Goal: Use online tool/utility: Utilize a website feature to perform a specific function

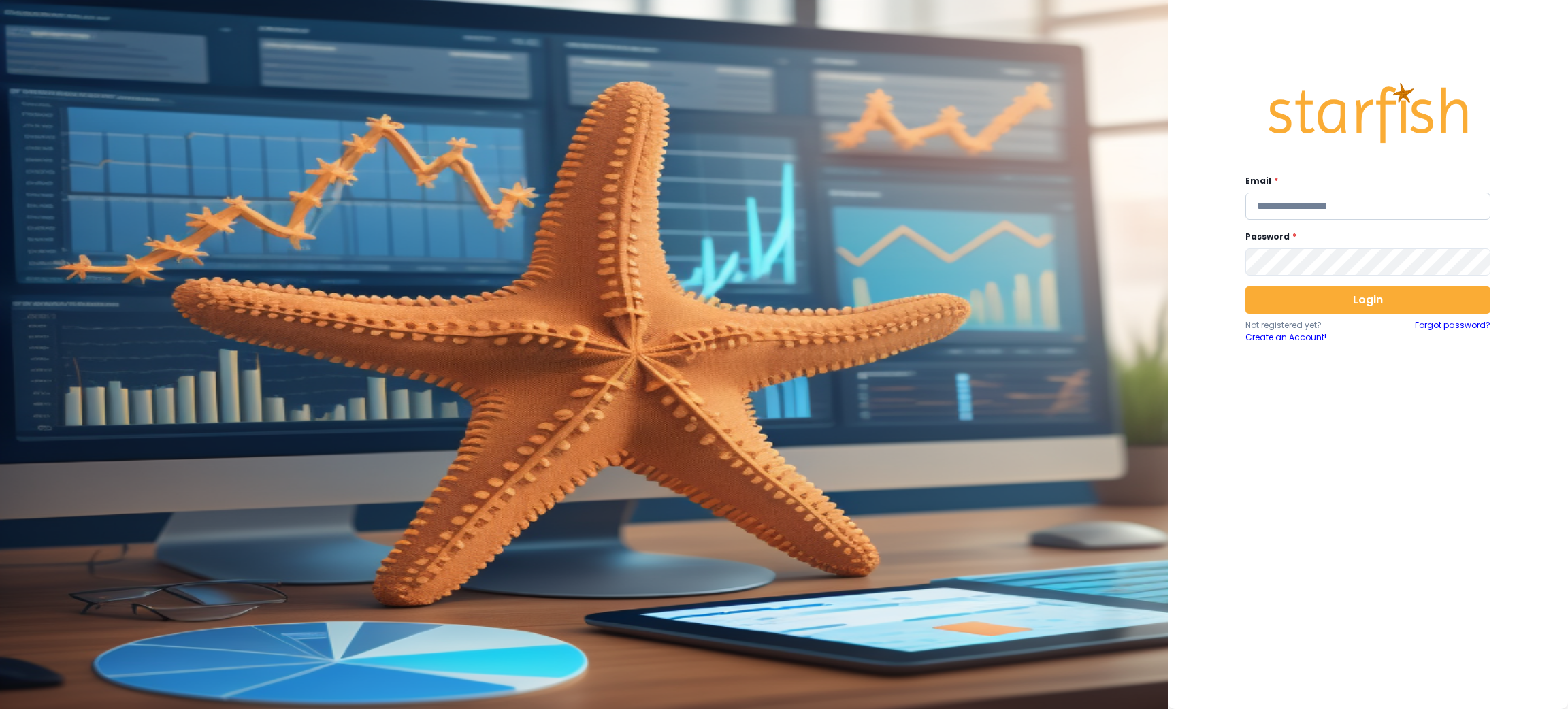
click at [1301, 204] on input "email" at bounding box center [1368, 206] width 245 height 28
type input "**********"
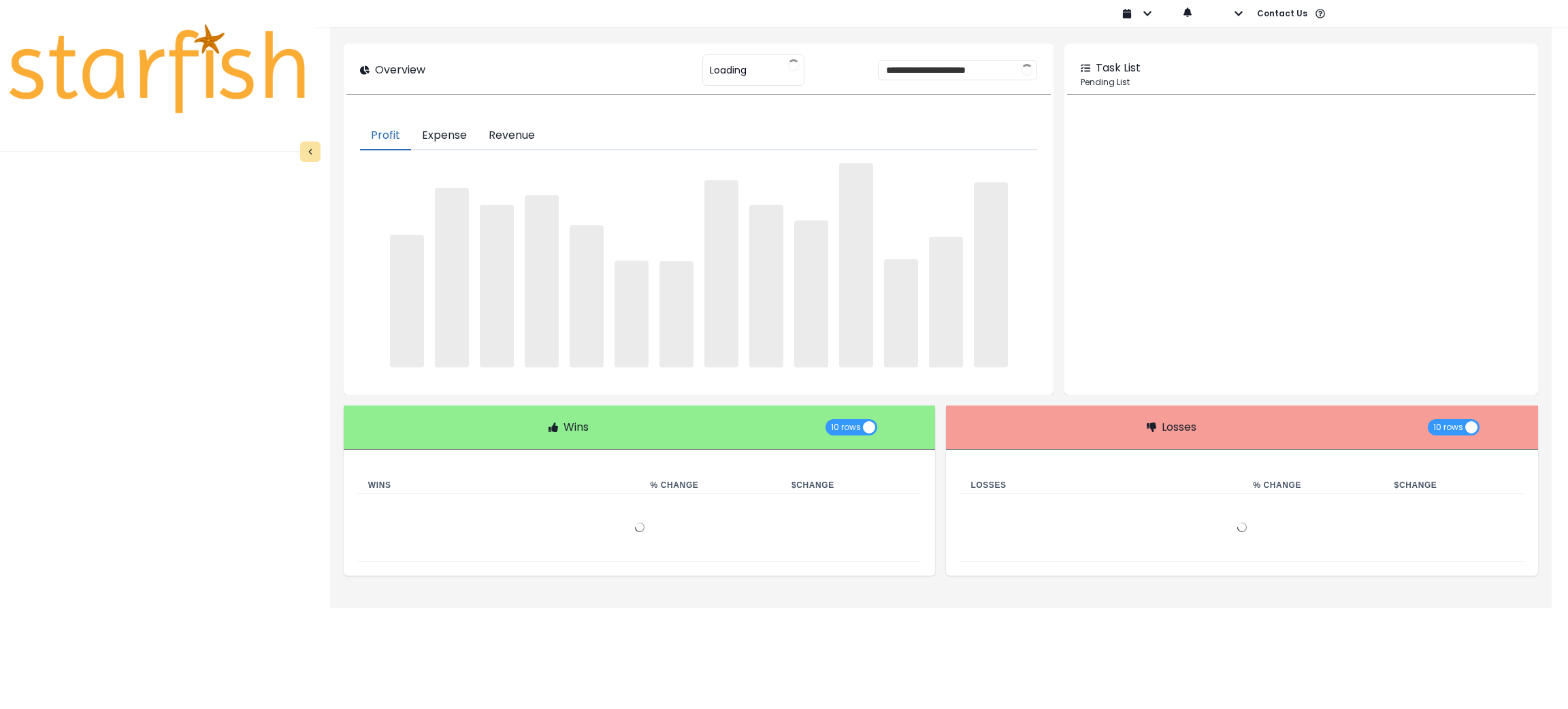
type input "********"
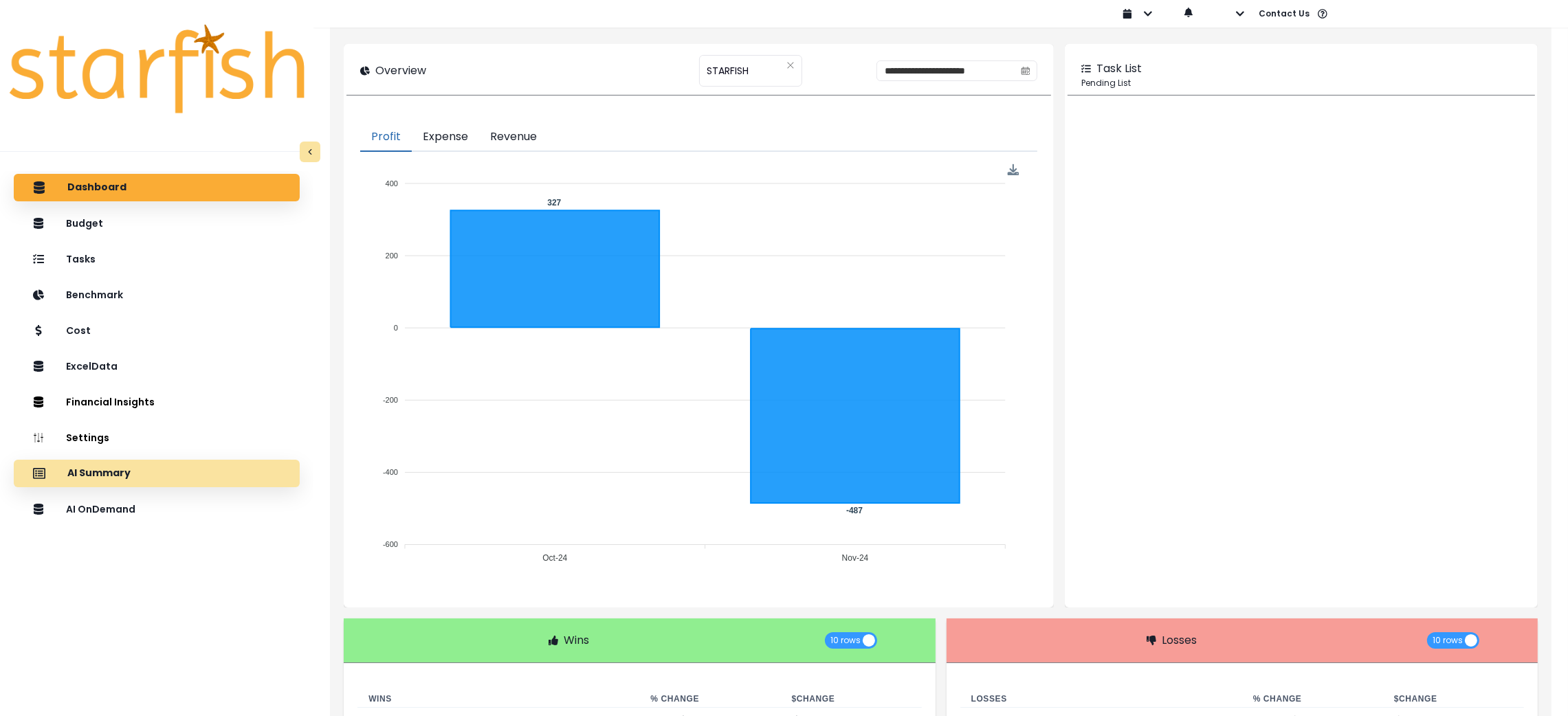
click at [189, 480] on div "AI Summary" at bounding box center [156, 473] width 264 height 29
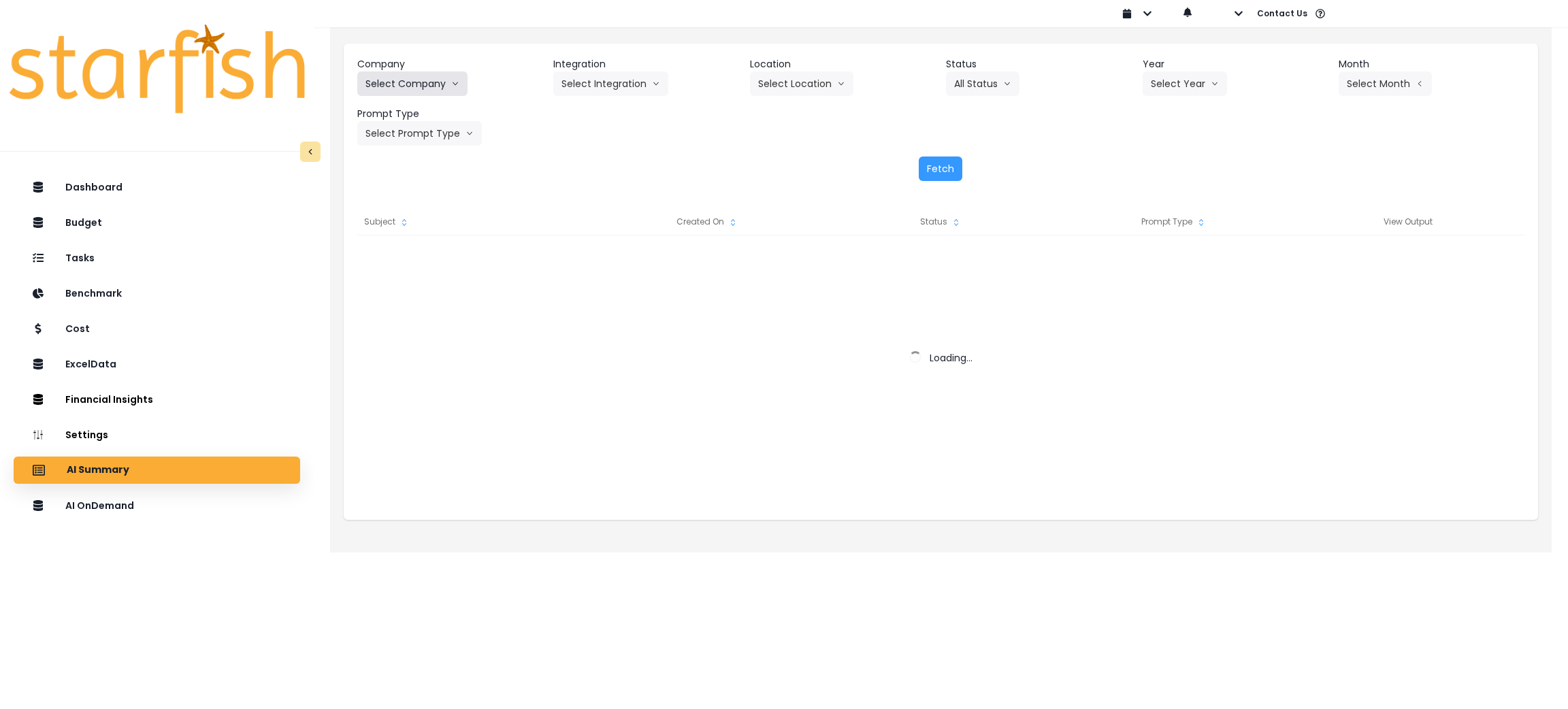
click at [437, 82] on button "Select Company" at bounding box center [412, 84] width 110 height 24
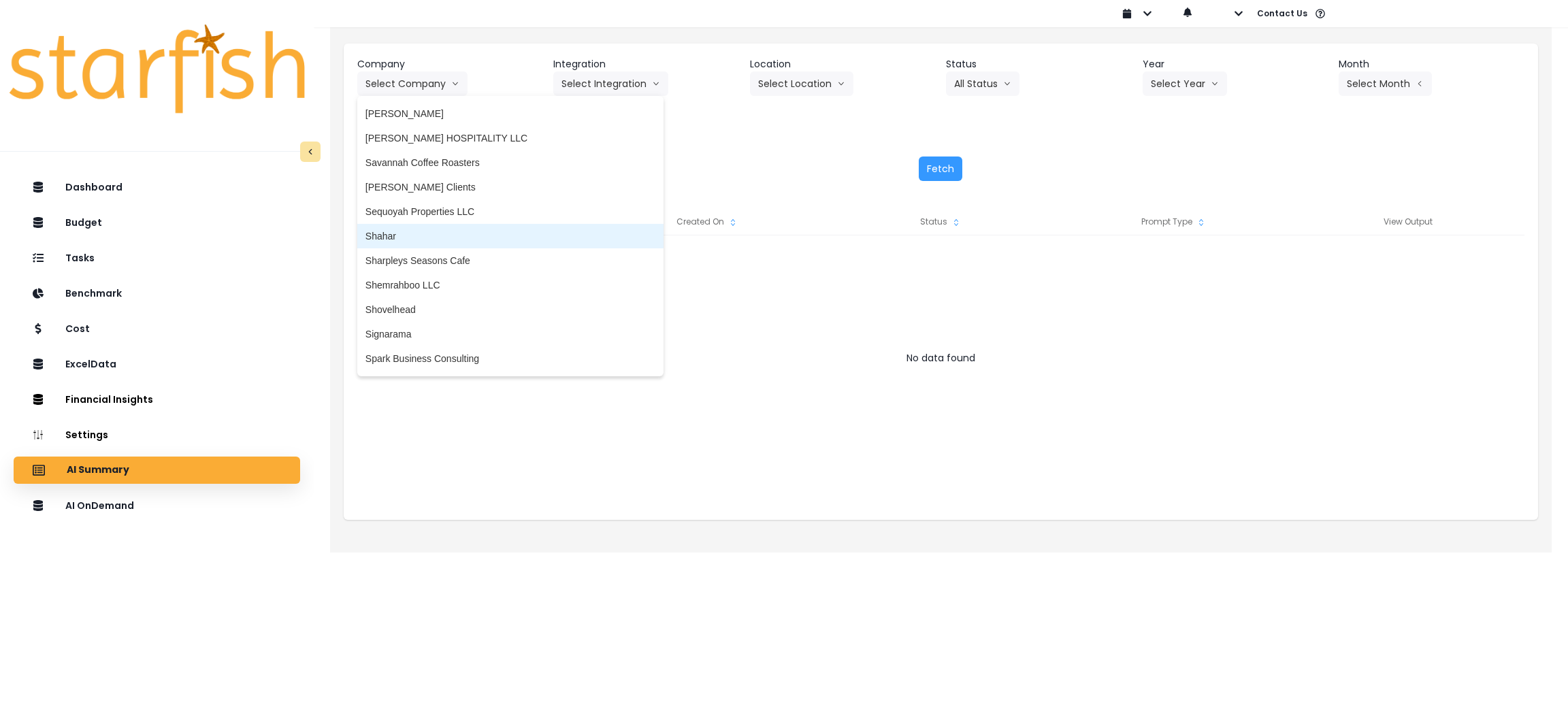
scroll to position [2858, 0]
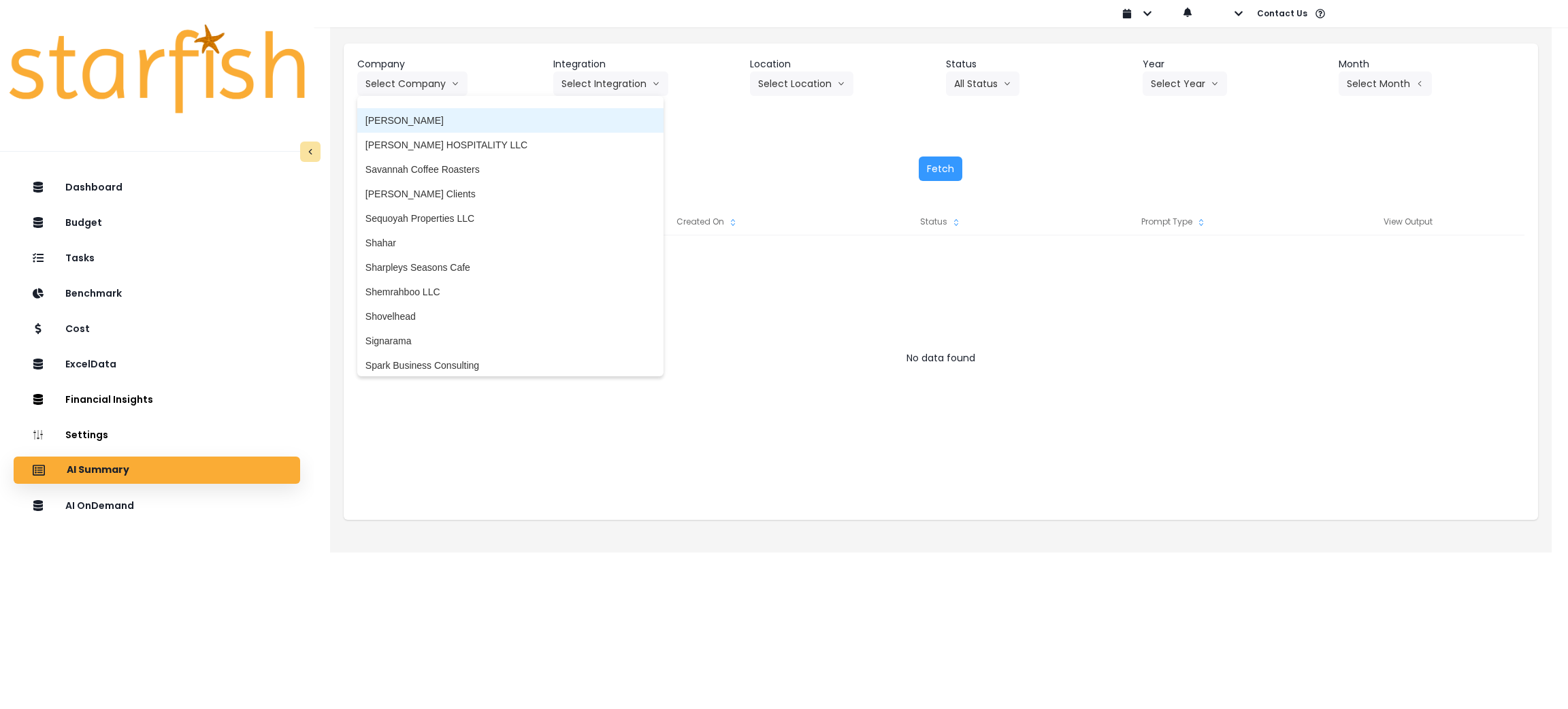
click at [414, 124] on span "[PERSON_NAME]" at bounding box center [511, 121] width 290 height 14
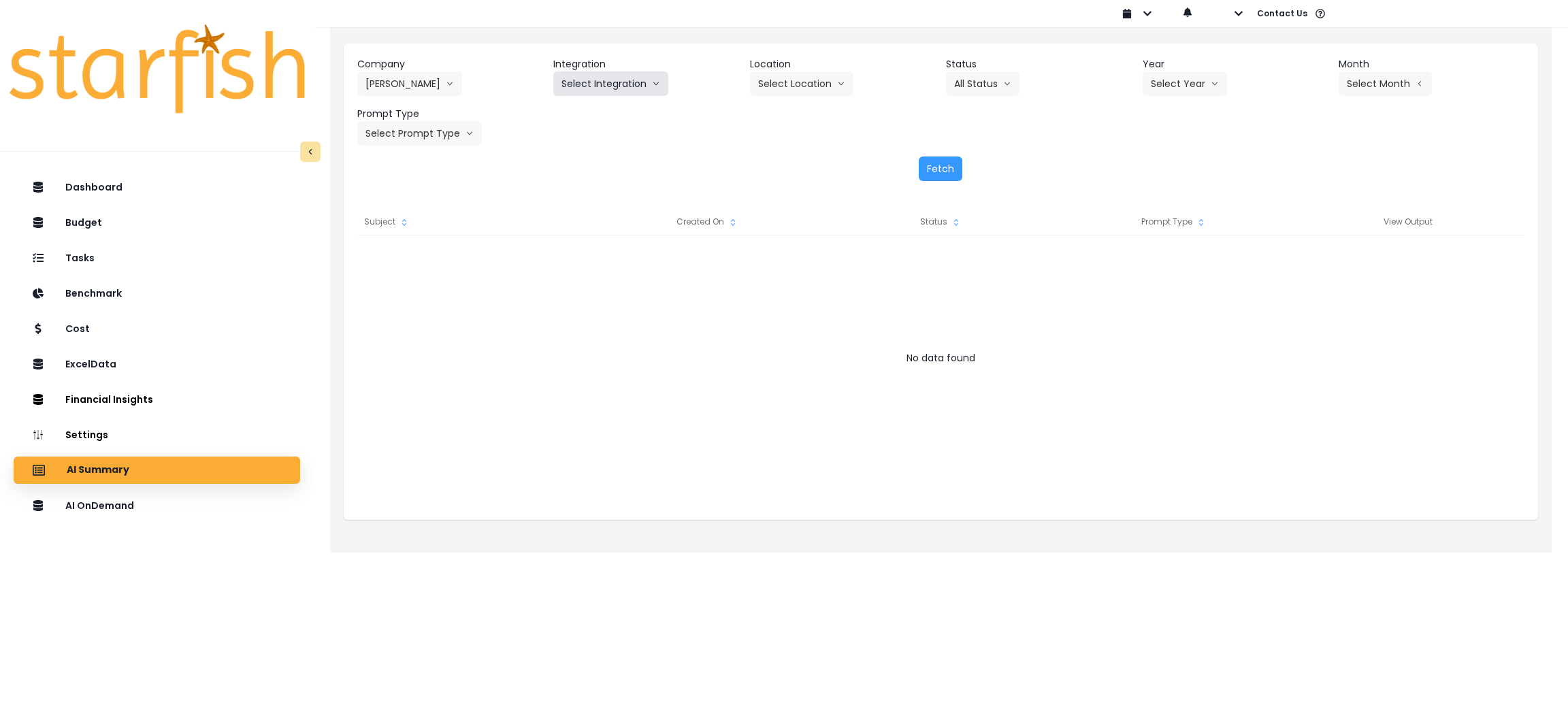
click at [574, 84] on button "Select Integration" at bounding box center [610, 84] width 115 height 24
click at [581, 117] on span "Salernos" at bounding box center [580, 112] width 37 height 14
click at [818, 77] on button "Select Location" at bounding box center [801, 84] width 103 height 24
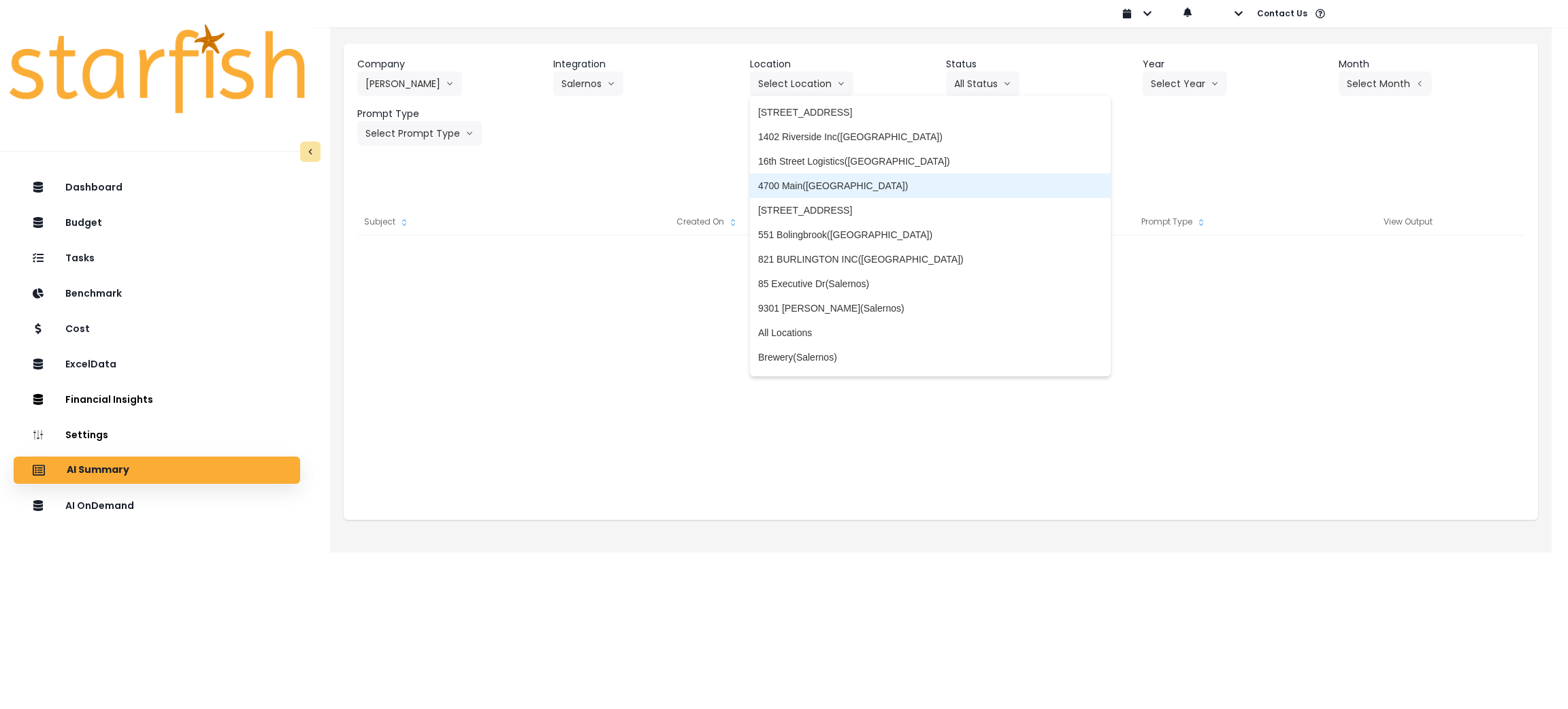
scroll to position [413, 0]
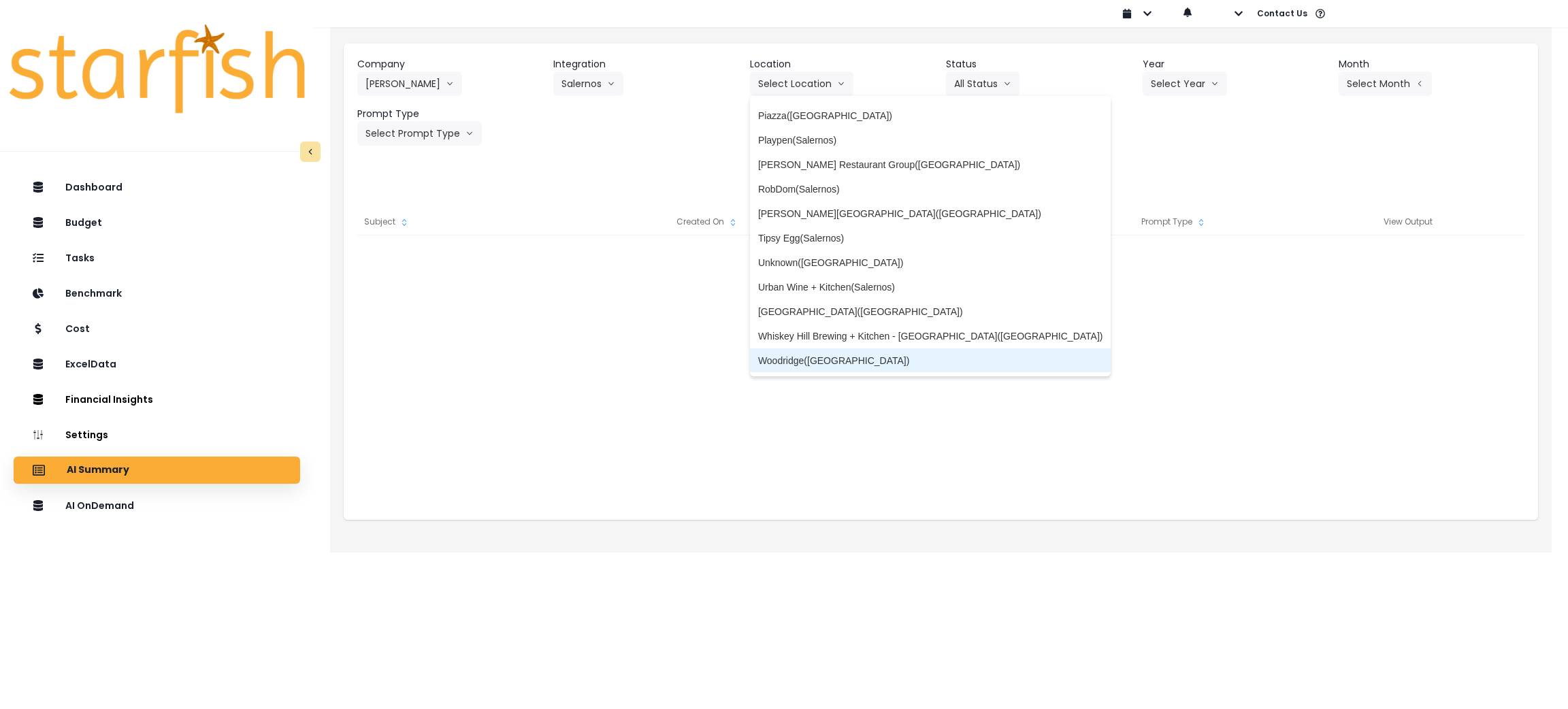
click at [801, 363] on span "Woodridge([GEOGRAPHIC_DATA])" at bounding box center [931, 361] width 345 height 14
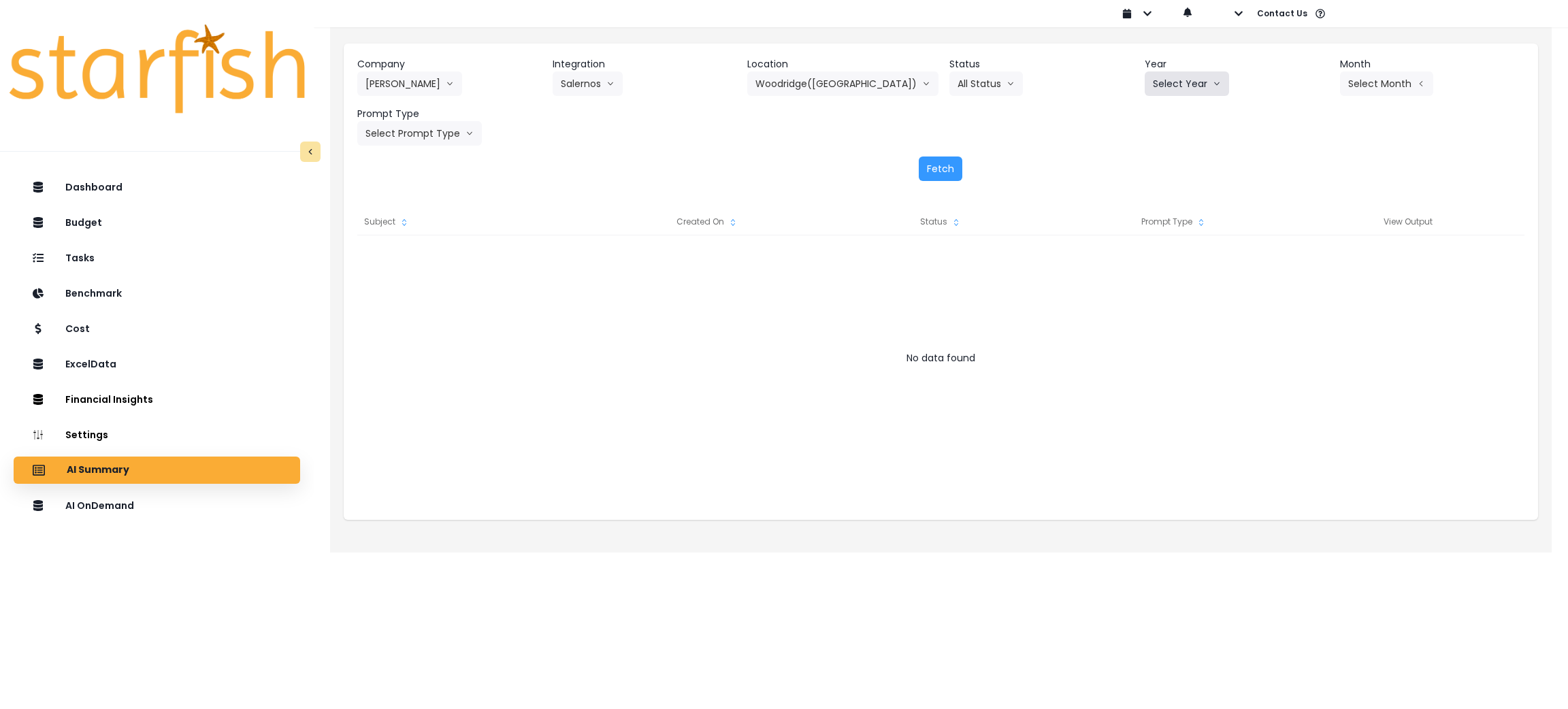
click at [1178, 73] on button "Select Year" at bounding box center [1187, 84] width 85 height 24
click at [1162, 160] on span "2025" at bounding box center [1163, 161] width 21 height 14
click at [1416, 79] on icon "arrow left line" at bounding box center [1420, 84] width 8 height 14
click at [1305, 260] on span "Aug" at bounding box center [1318, 260] width 27 height 14
click at [405, 130] on button "Select Prompt Type" at bounding box center [419, 133] width 124 height 24
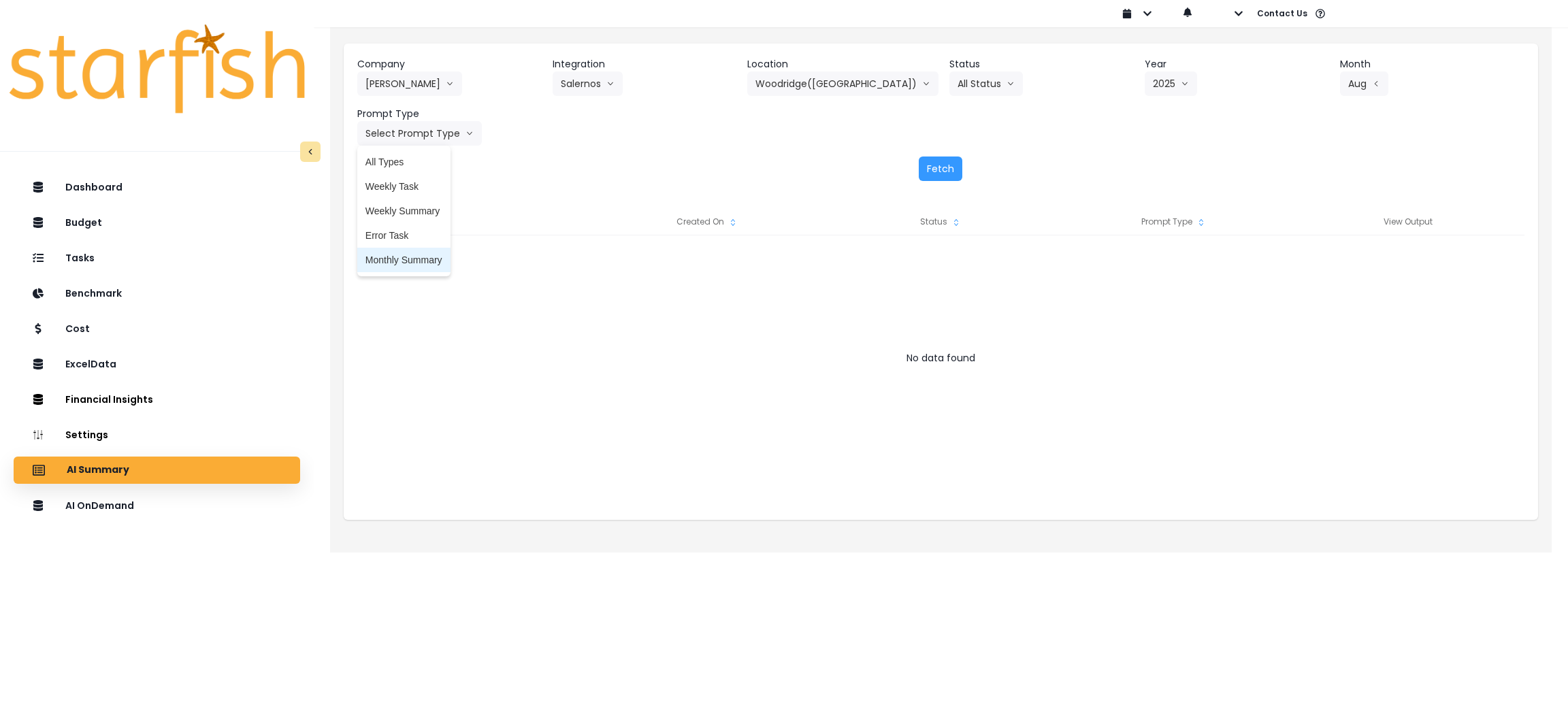
click at [413, 259] on span "Monthly Summary" at bounding box center [404, 260] width 77 height 14
click at [941, 161] on button "Fetch" at bounding box center [940, 168] width 43 height 24
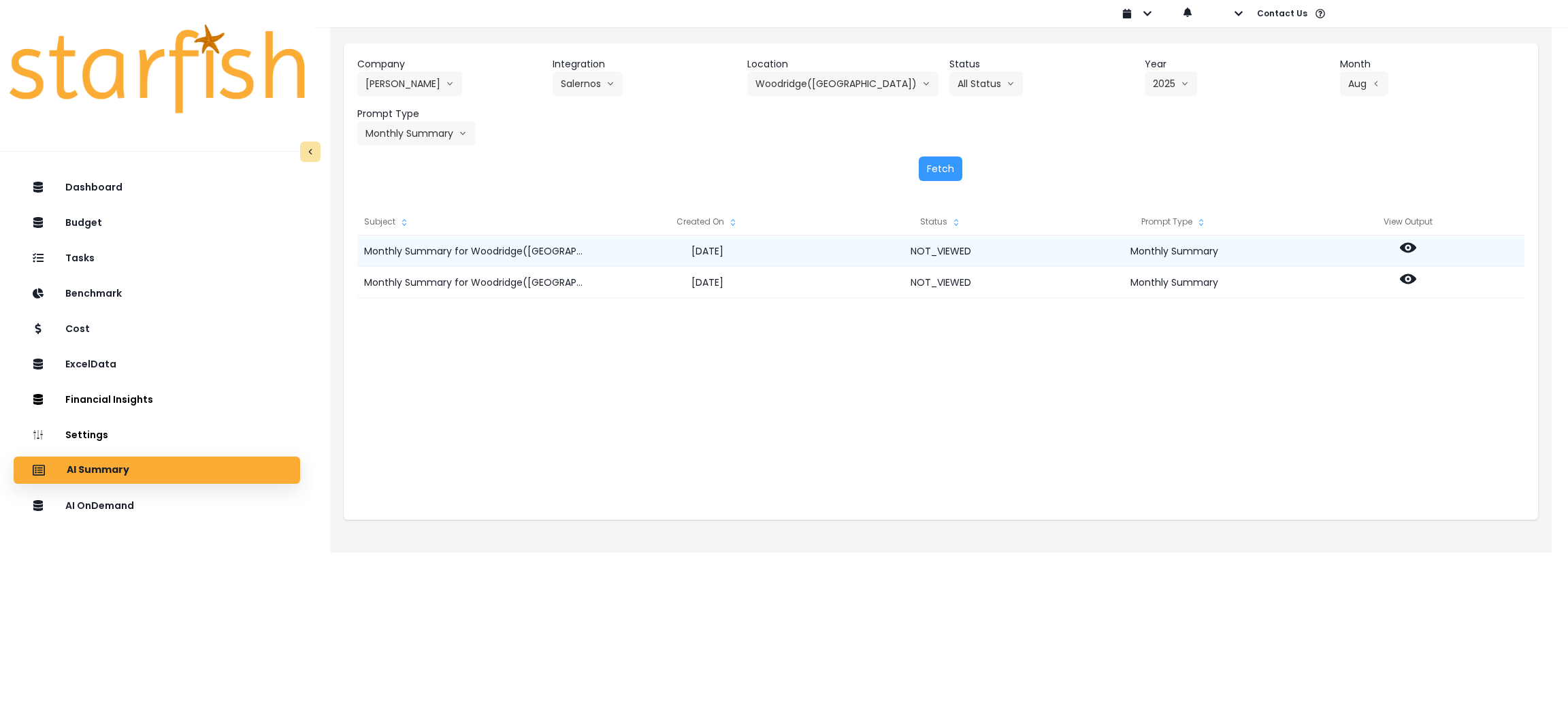
click at [1407, 248] on icon at bounding box center [1408, 248] width 16 height 16
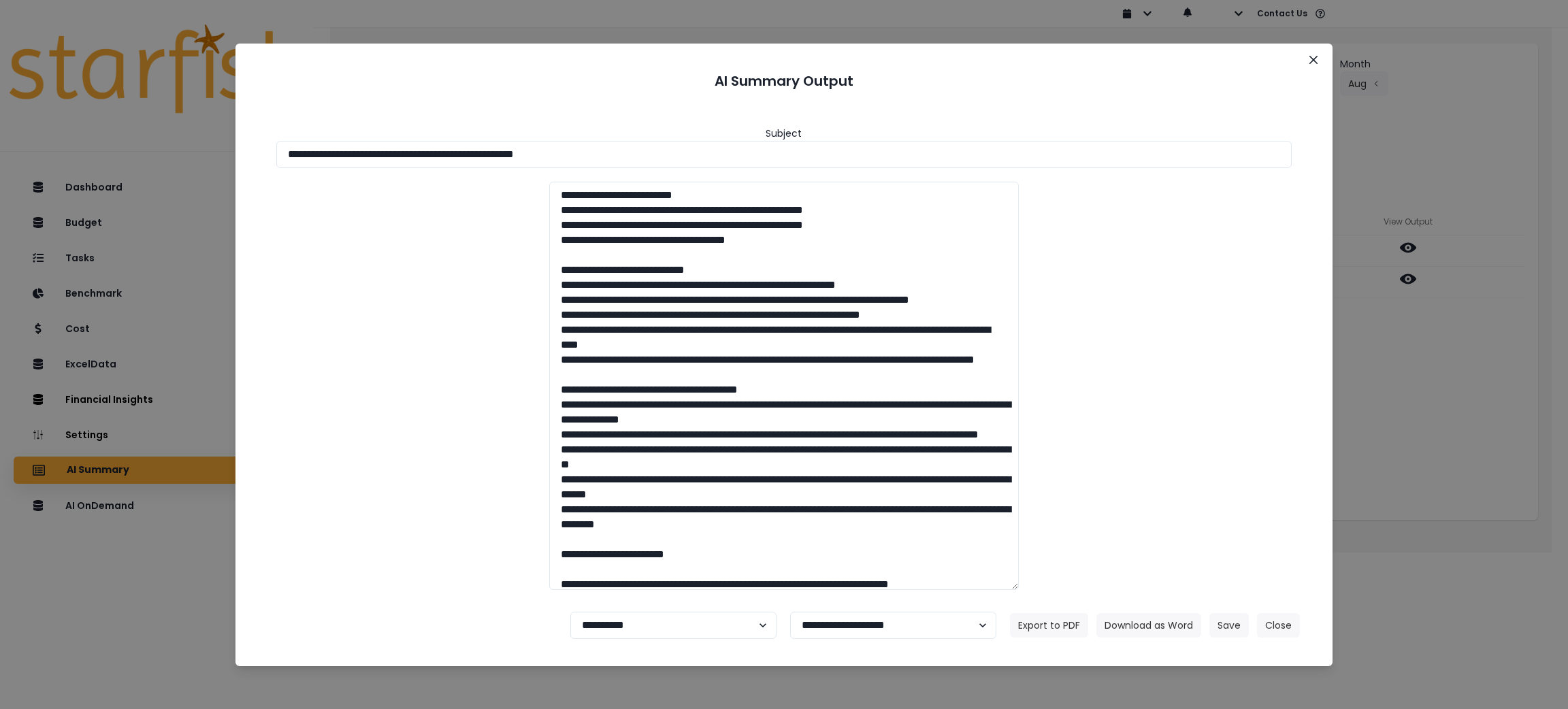
drag, startPoint x: 679, startPoint y: 150, endPoint x: 0, endPoint y: 149, distance: 679.0
click at [2, 149] on div "**********" at bounding box center [784, 354] width 1568 height 709
click at [1145, 624] on button "Download as Word" at bounding box center [1148, 625] width 104 height 24
click at [1171, 622] on button "Download as Word" at bounding box center [1148, 625] width 104 height 24
click at [1466, 417] on div "**********" at bounding box center [784, 354] width 1568 height 709
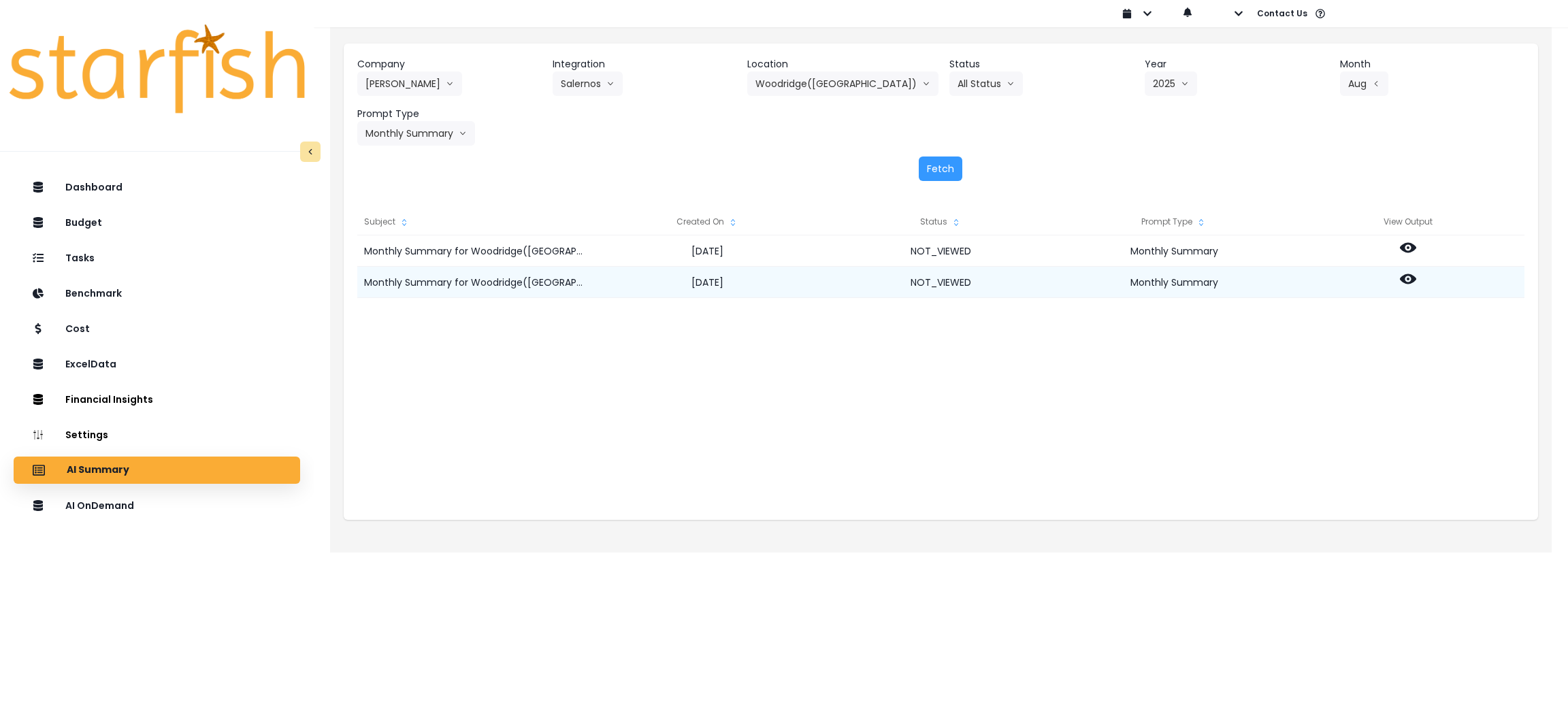
click at [1403, 275] on icon at bounding box center [1408, 279] width 16 height 10
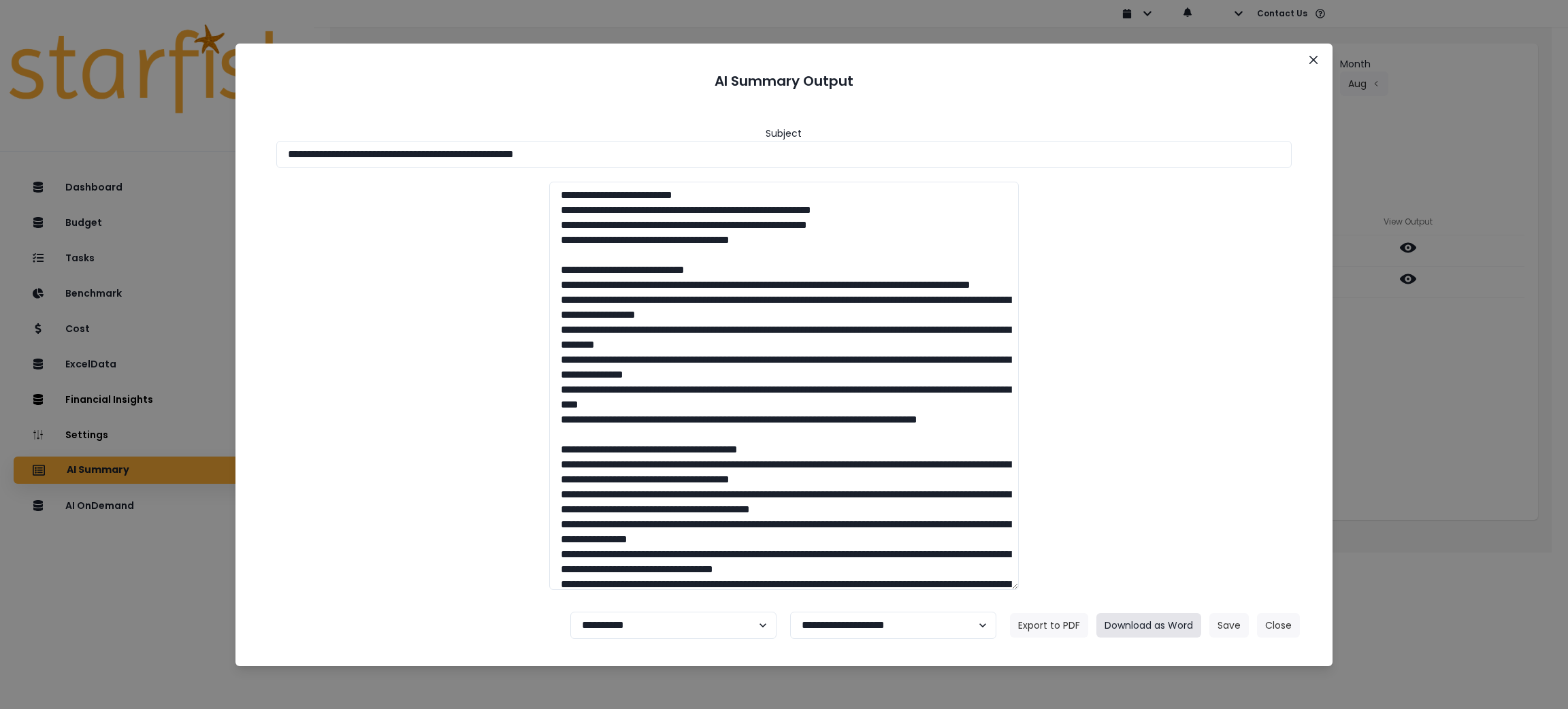
click at [1130, 624] on button "Download as Word" at bounding box center [1148, 625] width 104 height 24
